Goal: Check status

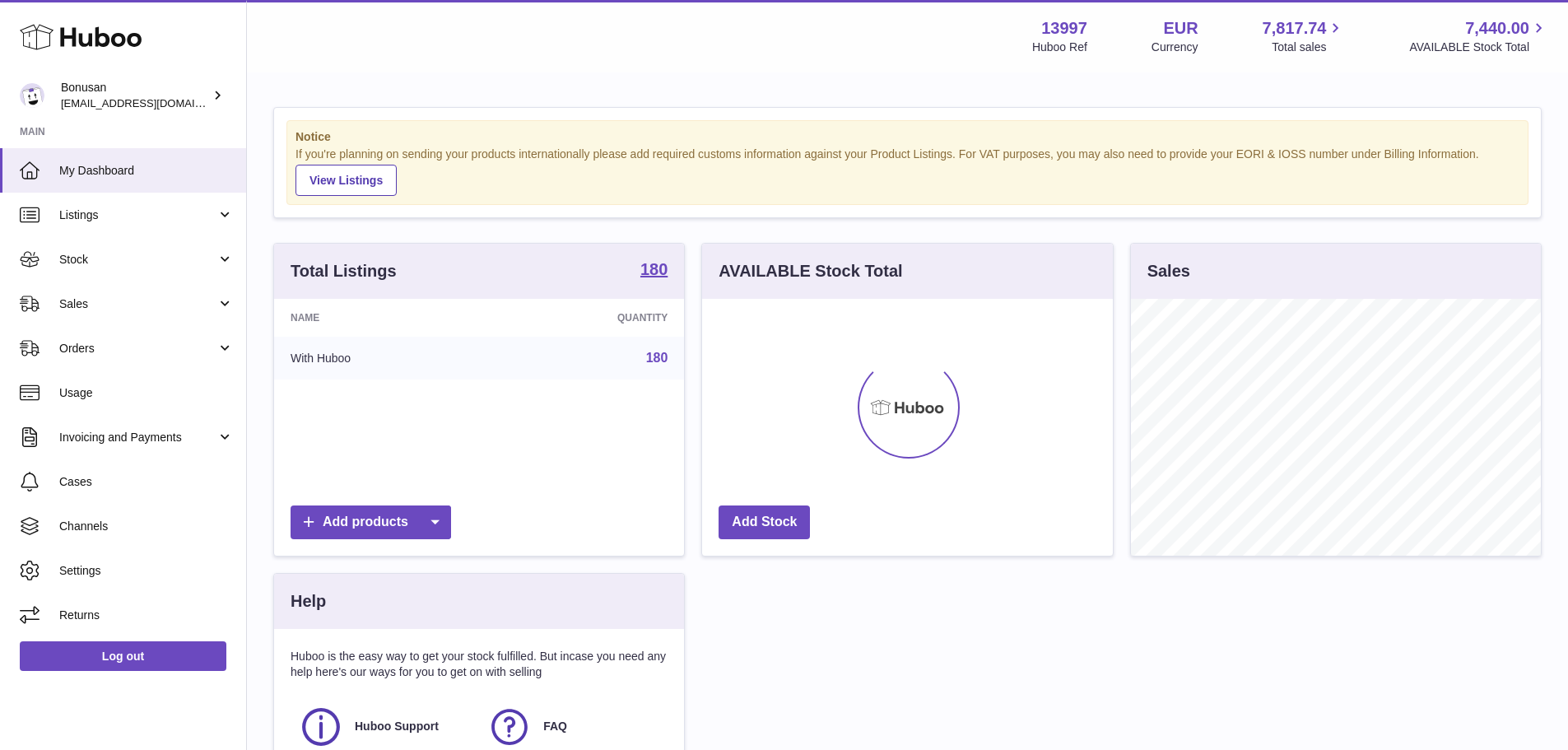
scroll to position [257, 410]
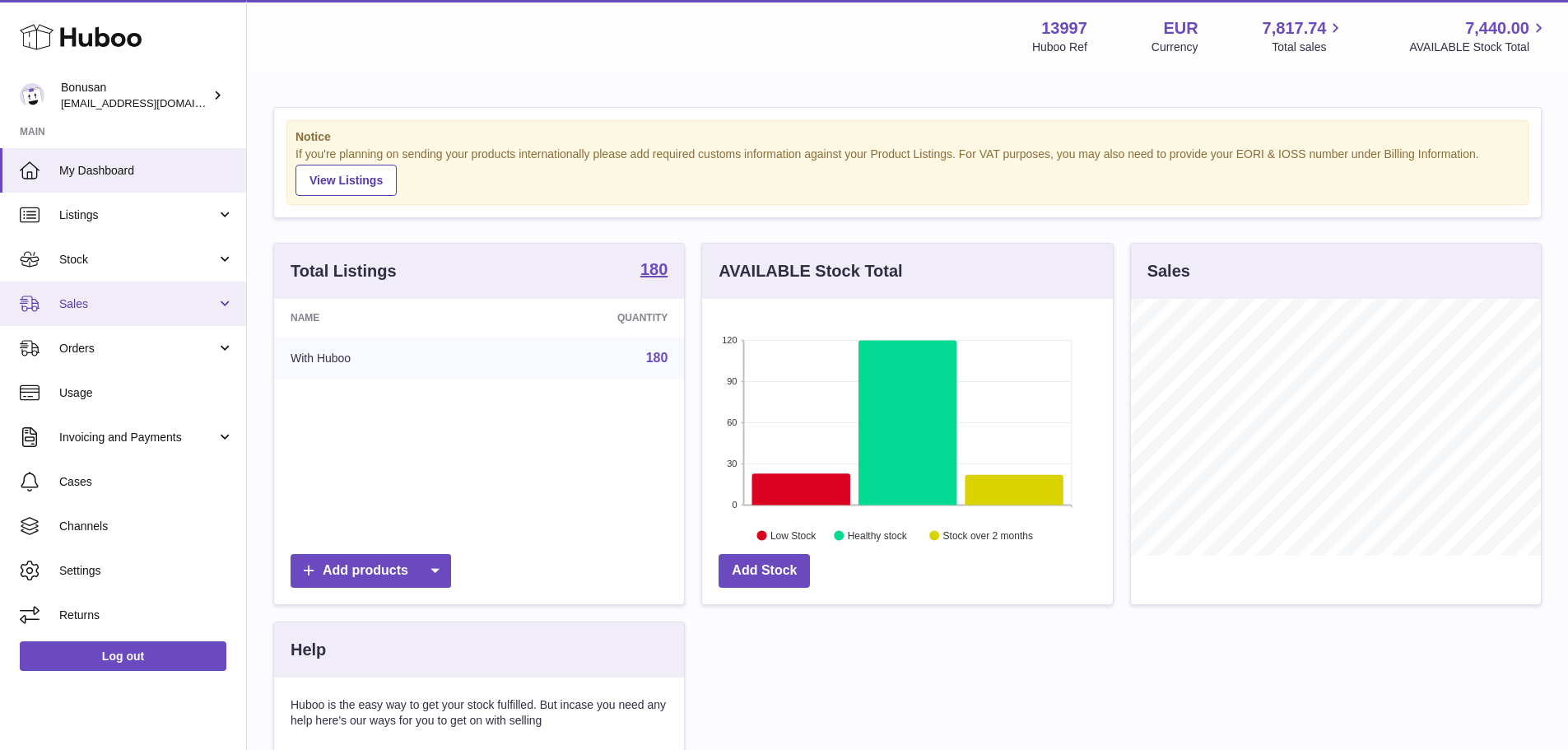
click at [201, 319] on link "Sales" at bounding box center [123, 304] width 247 height 45
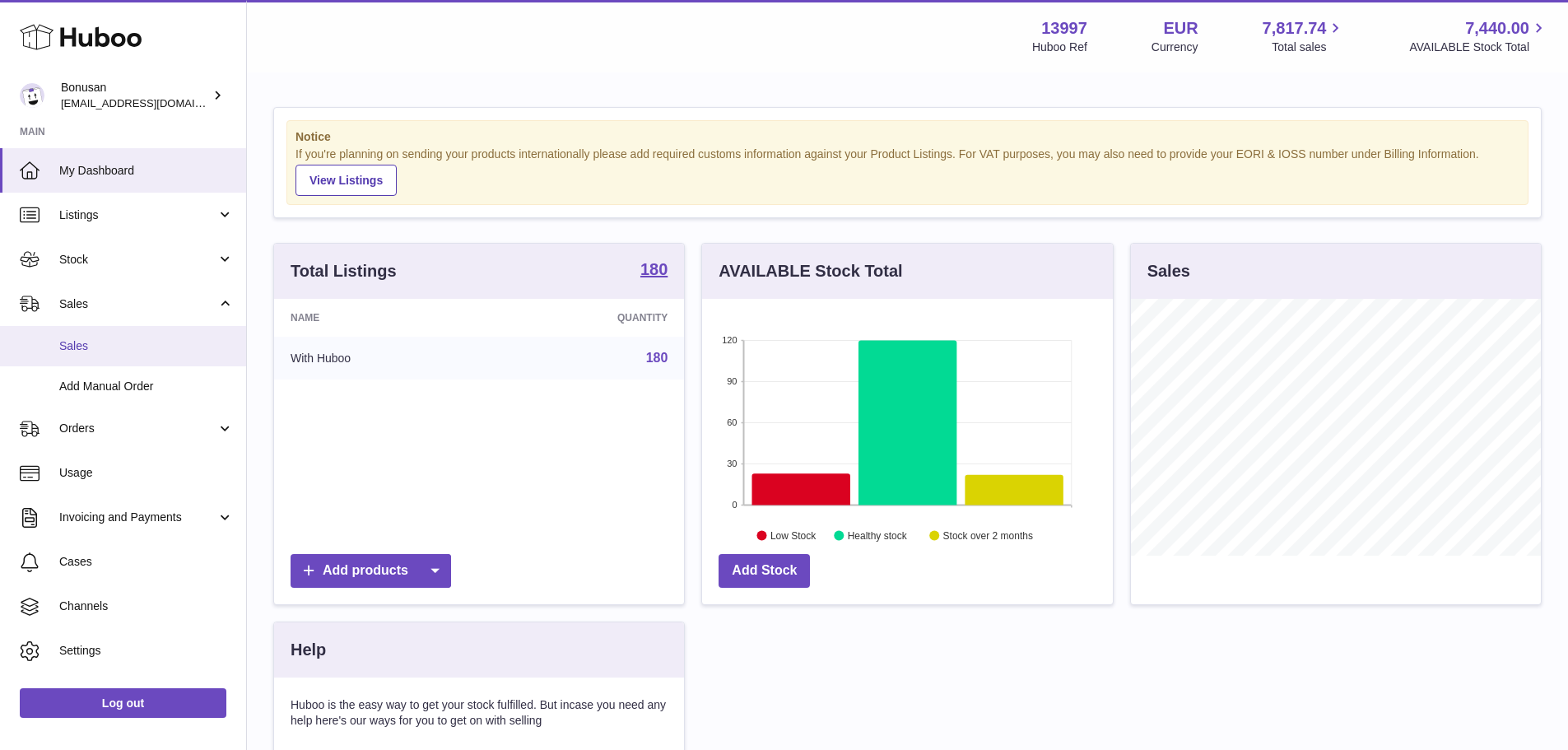
click at [119, 348] on span "Sales" at bounding box center [146, 345] width 174 height 15
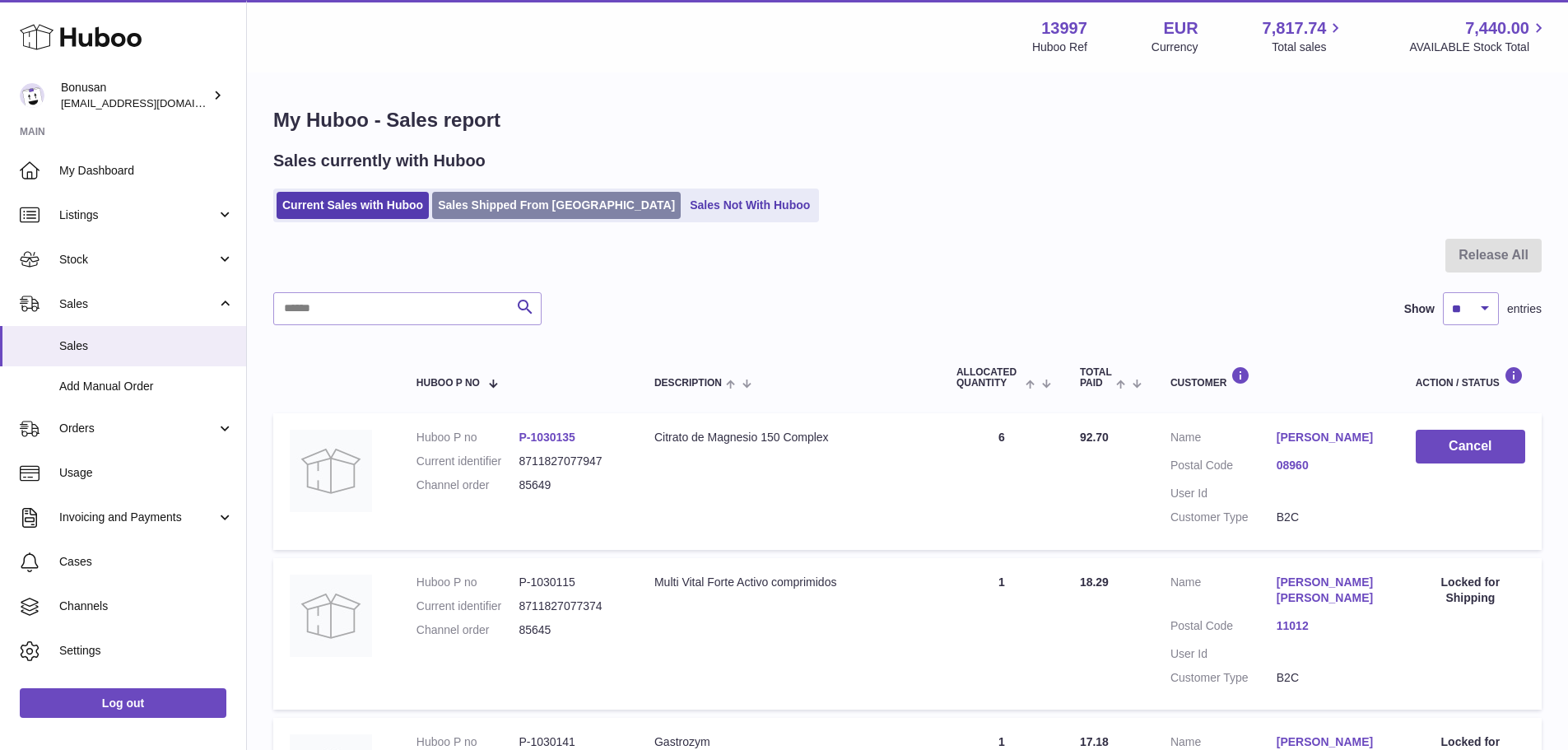
click at [550, 212] on link "Sales Shipped From [GEOGRAPHIC_DATA]" at bounding box center [556, 205] width 248 height 28
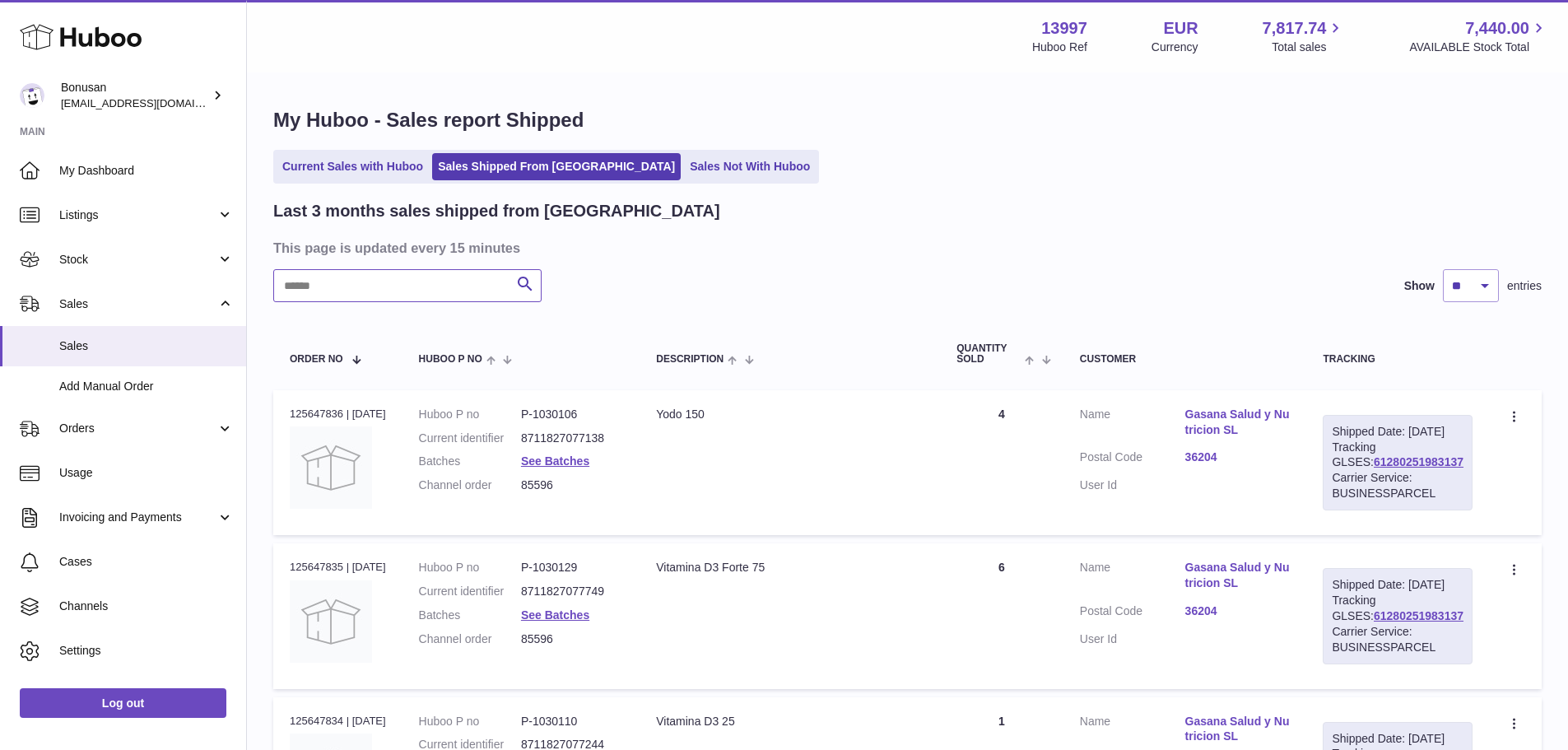
click at [387, 290] on input "text" at bounding box center [407, 286] width 268 height 33
paste input "*****"
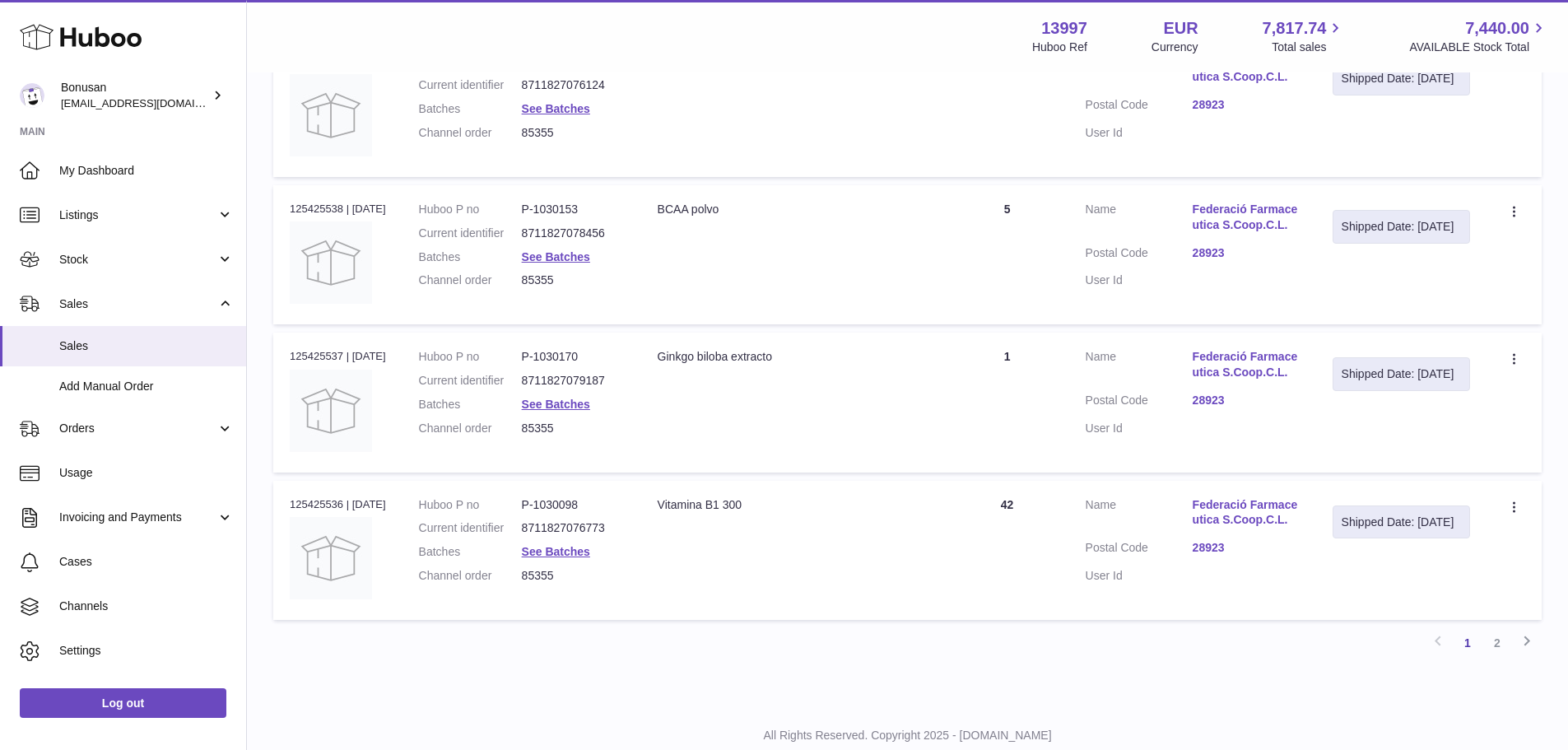
scroll to position [1289, 0]
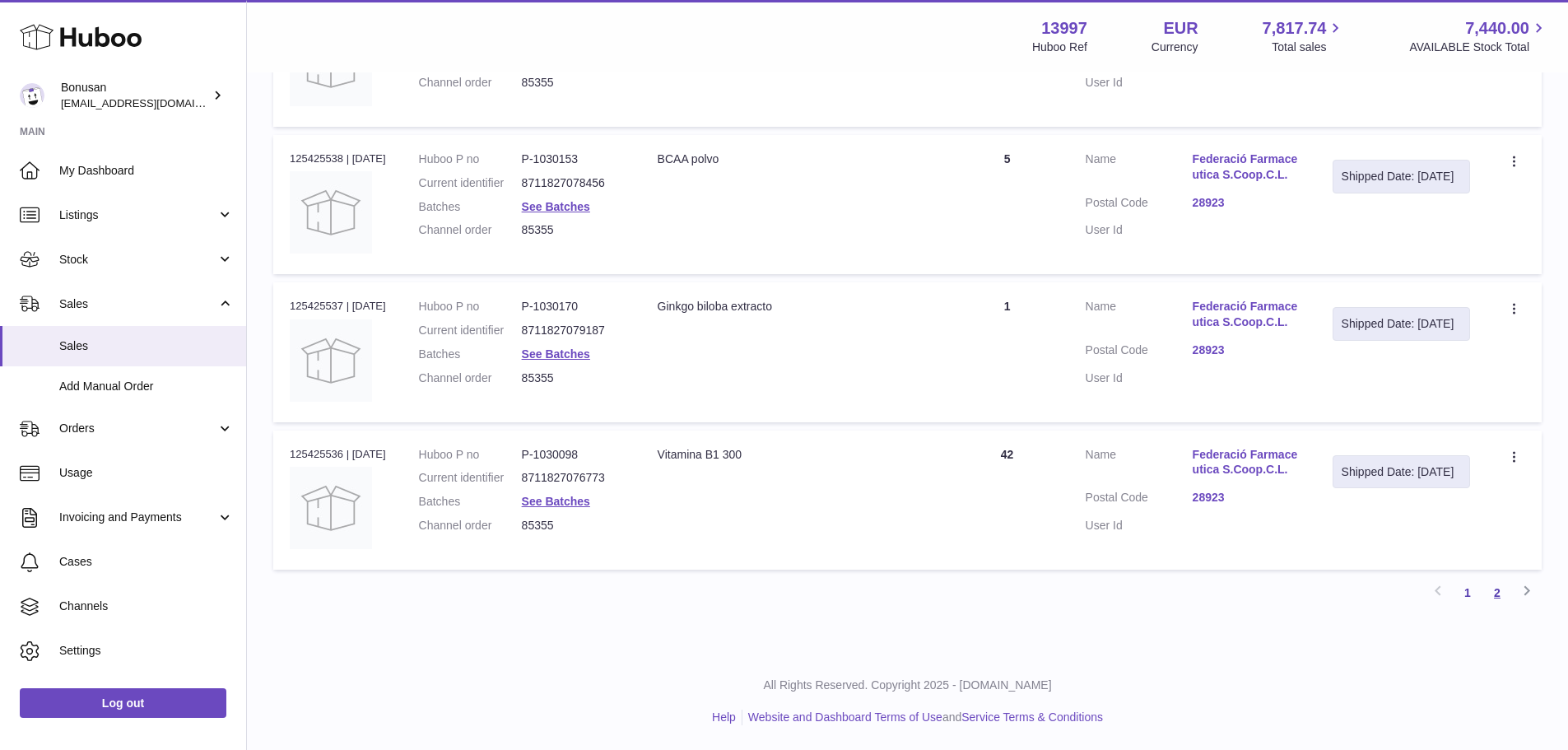
click at [1499, 588] on link "2" at bounding box center [1497, 592] width 30 height 30
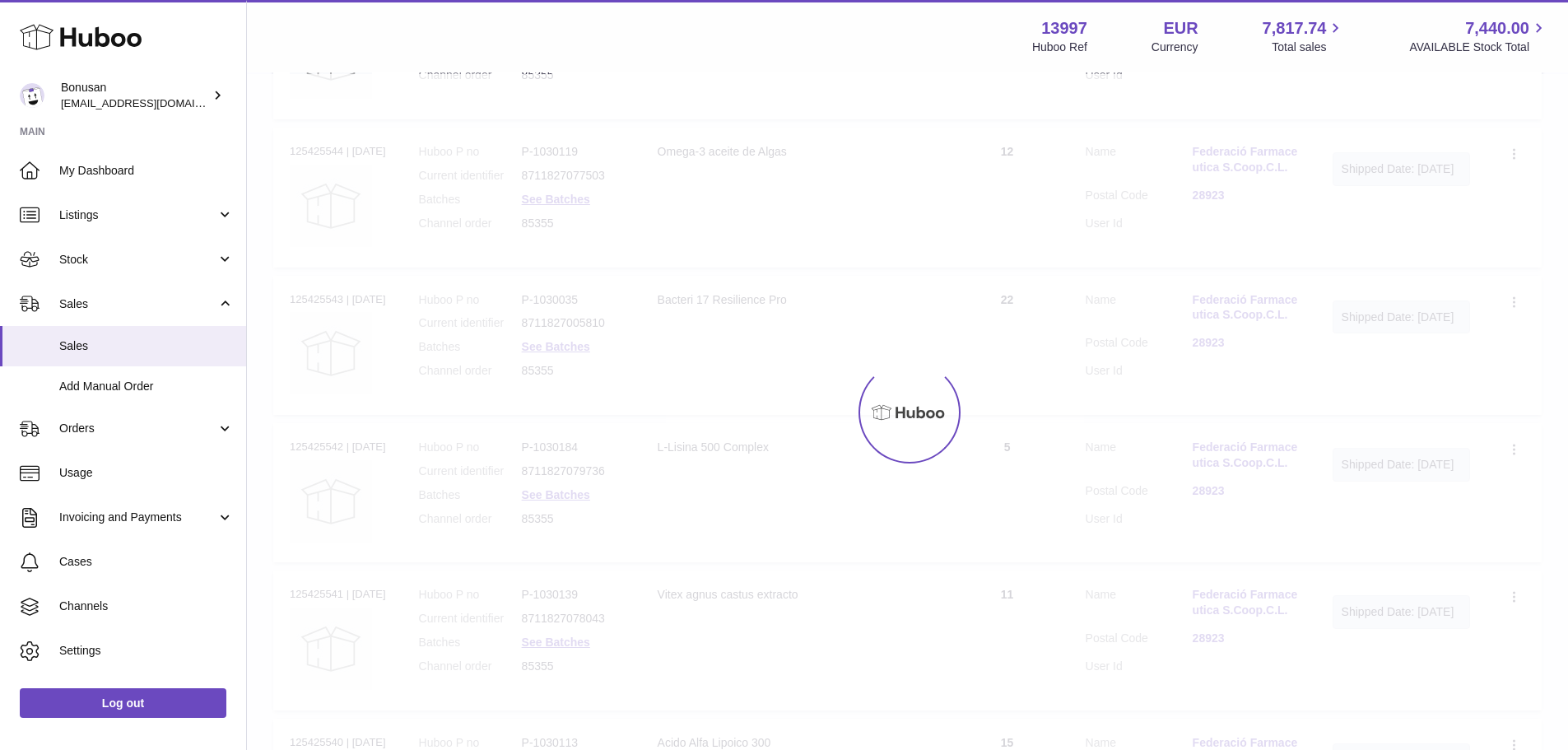
scroll to position [74, 0]
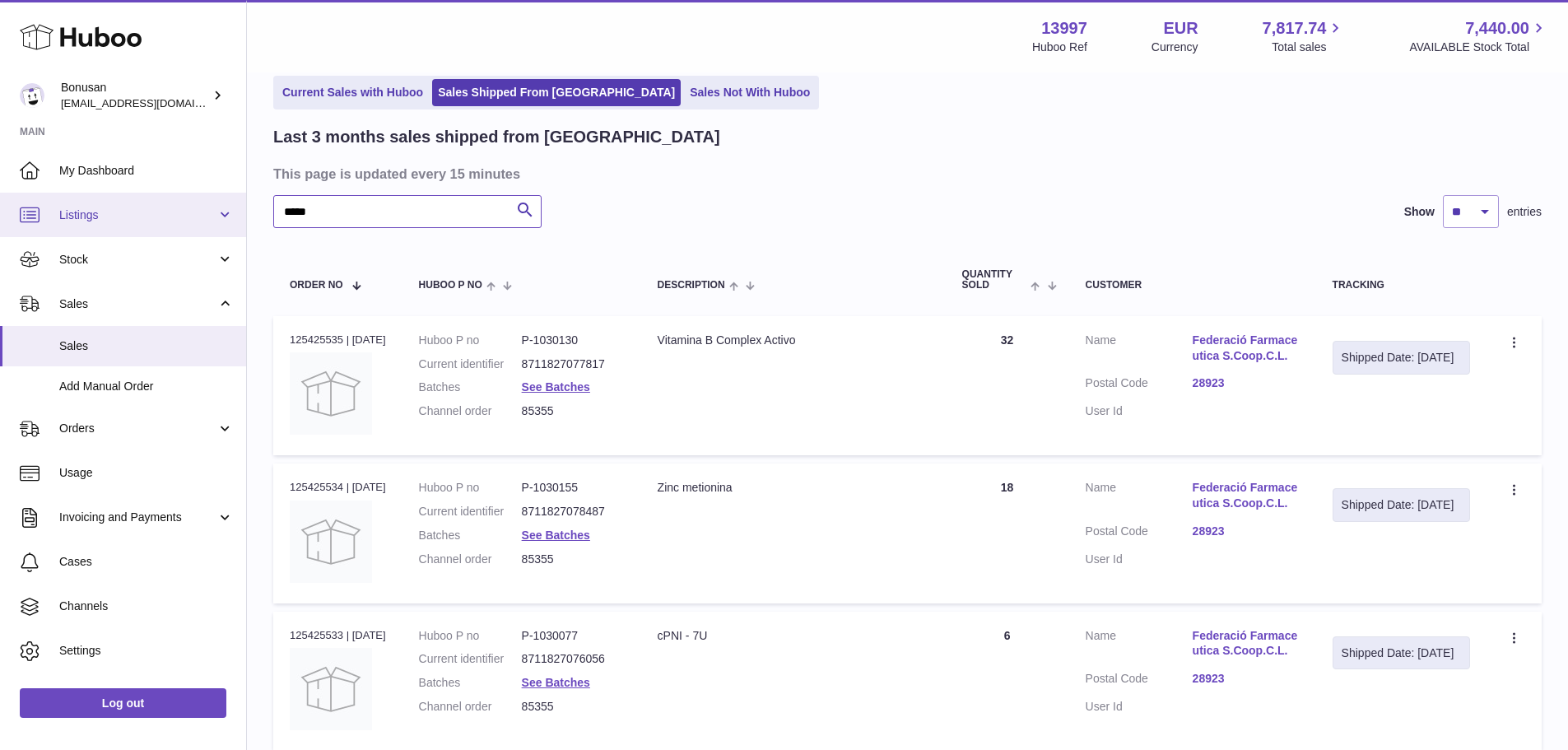
drag, startPoint x: 270, startPoint y: 201, endPoint x: 238, endPoint y: 201, distance: 32.0
click at [238, 201] on div "Huboo Bonusan [EMAIL_ADDRESS][DOMAIN_NAME] Main My Dashboard Listings Not with …" at bounding box center [784, 649] width 1568 height 1448
paste input "text"
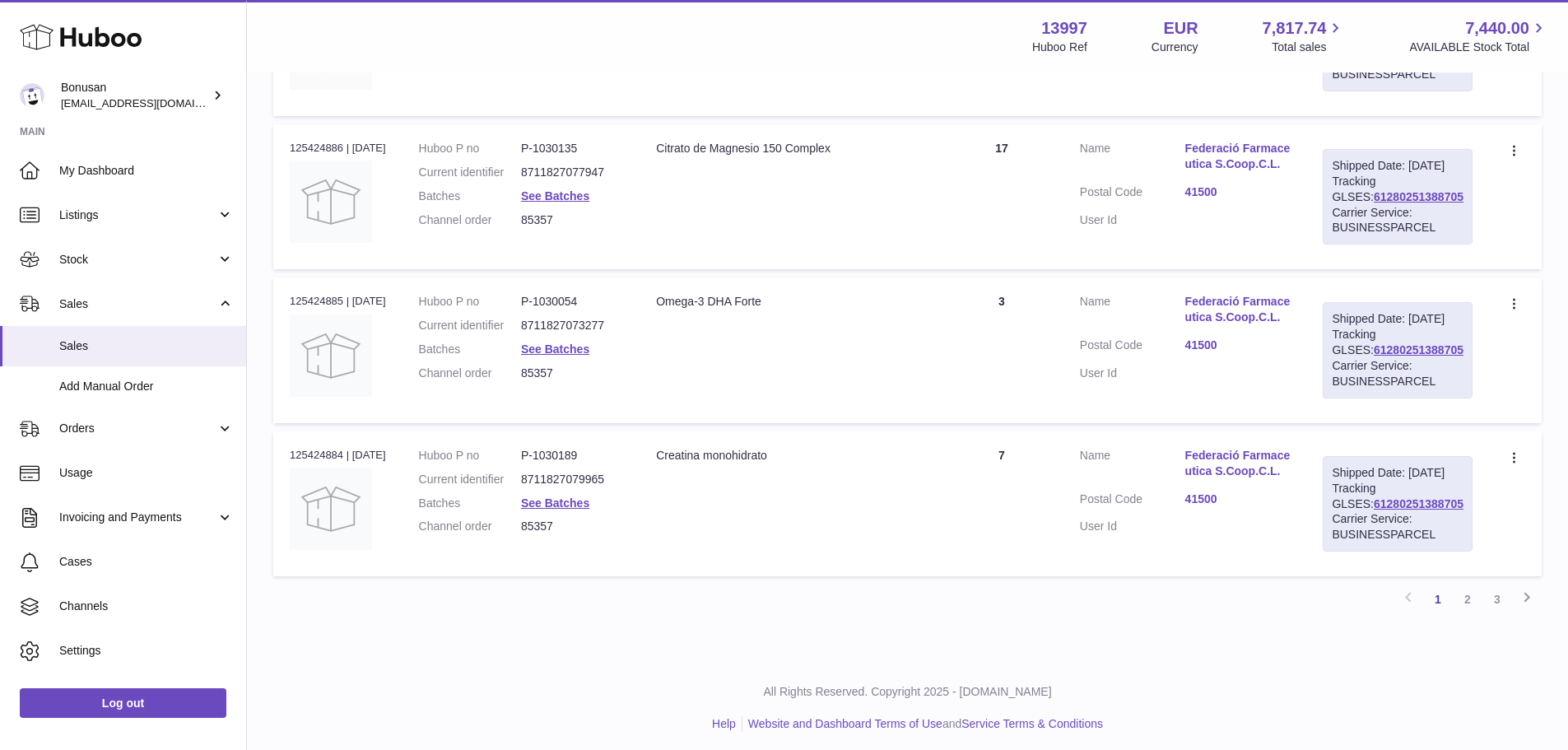
scroll to position [1502, 0]
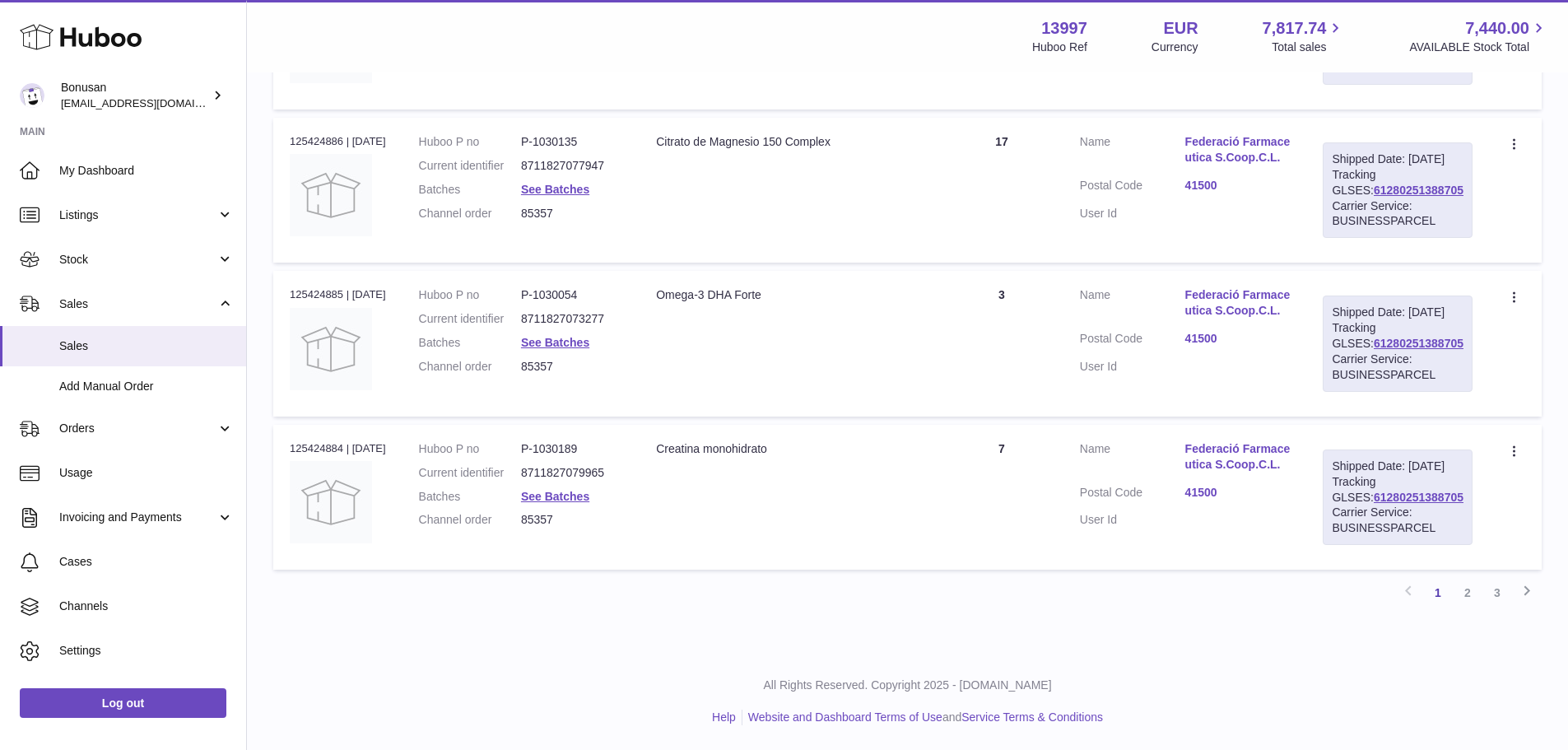
type input "*****"
click at [564, 359] on dd "85357" at bounding box center [571, 366] width 102 height 15
copy dd "85357"
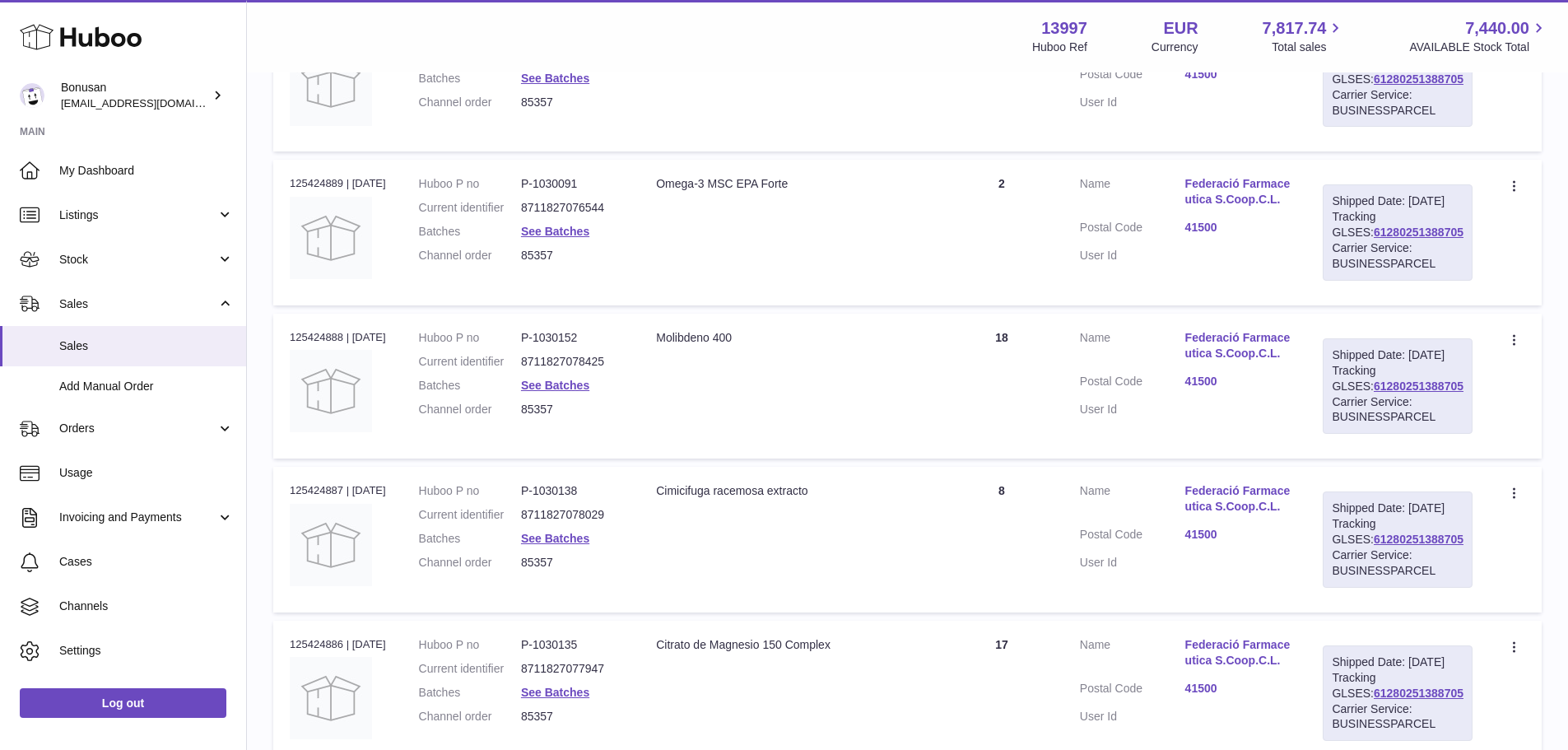
scroll to position [186, 0]
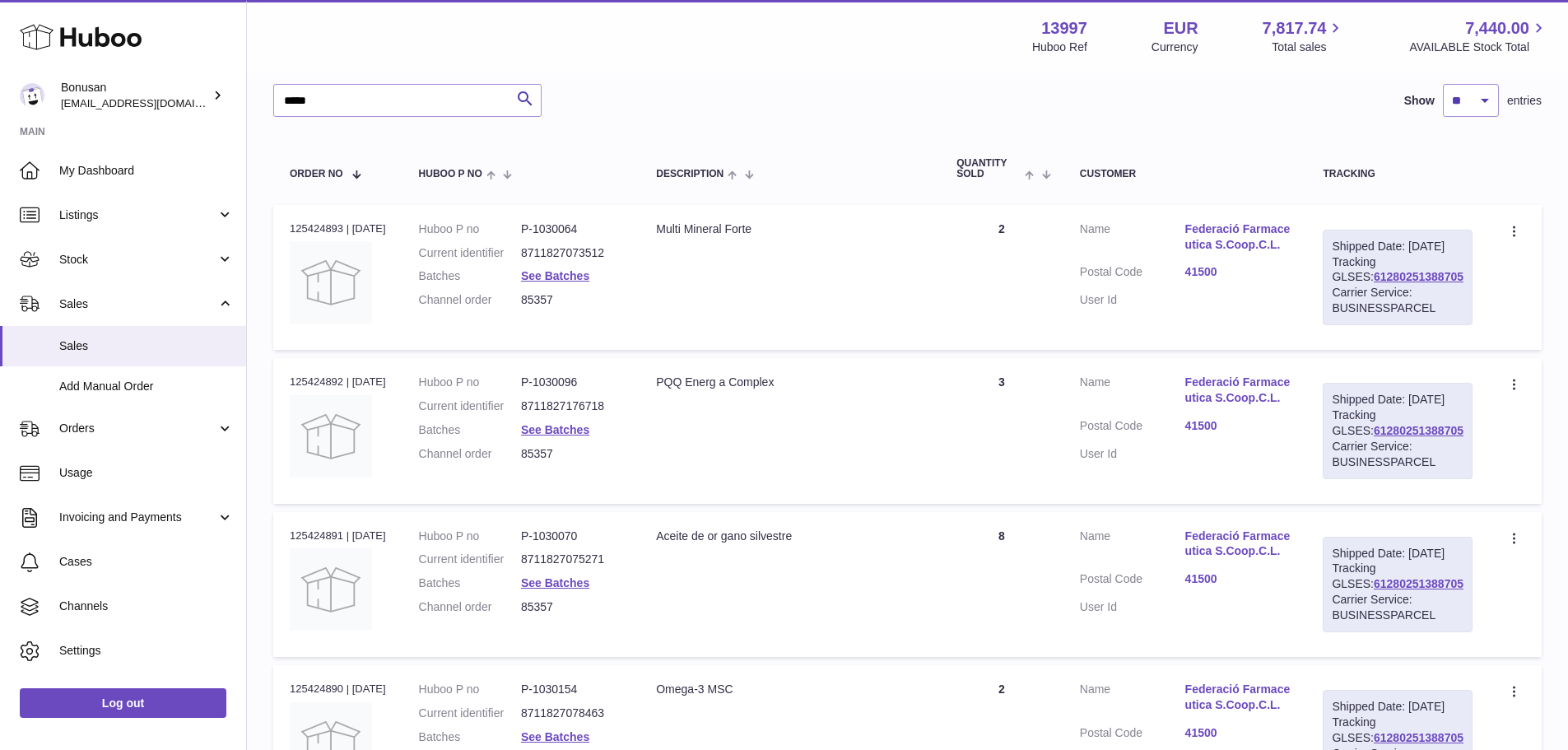
click at [546, 297] on dd "85357" at bounding box center [571, 300] width 102 height 15
copy dd "85357"
